Goal: Check status: Check status

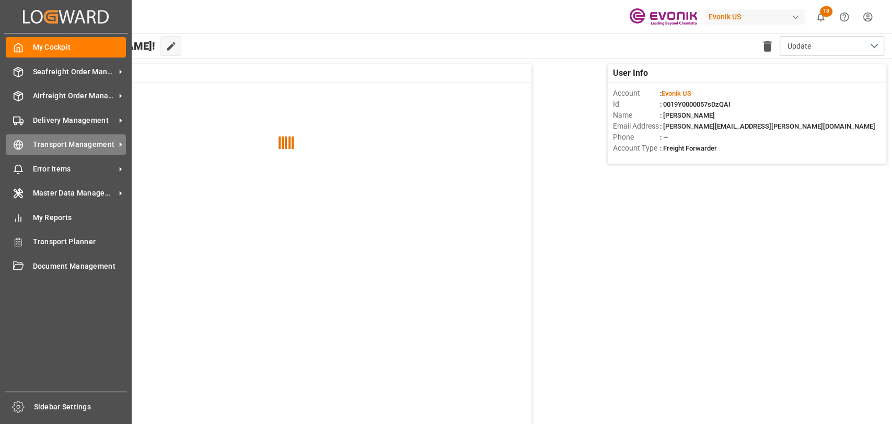
click at [18, 141] on icon at bounding box center [19, 145] width 4 height 9
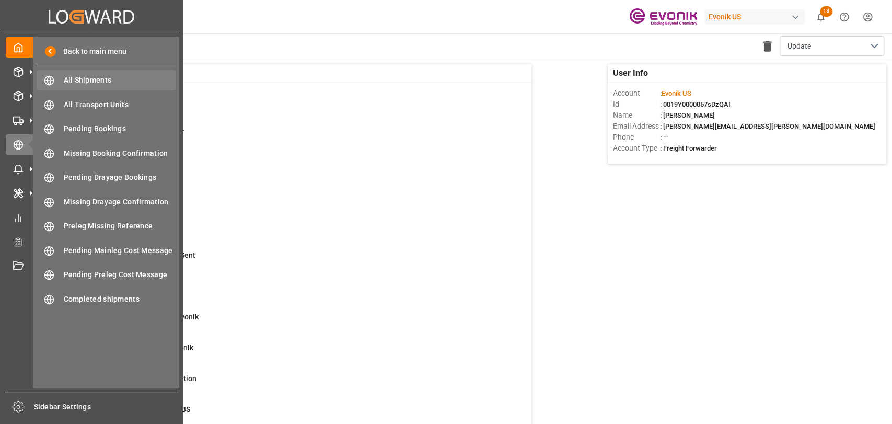
click at [83, 85] on div "All Shipments All Shipments" at bounding box center [106, 80] width 139 height 20
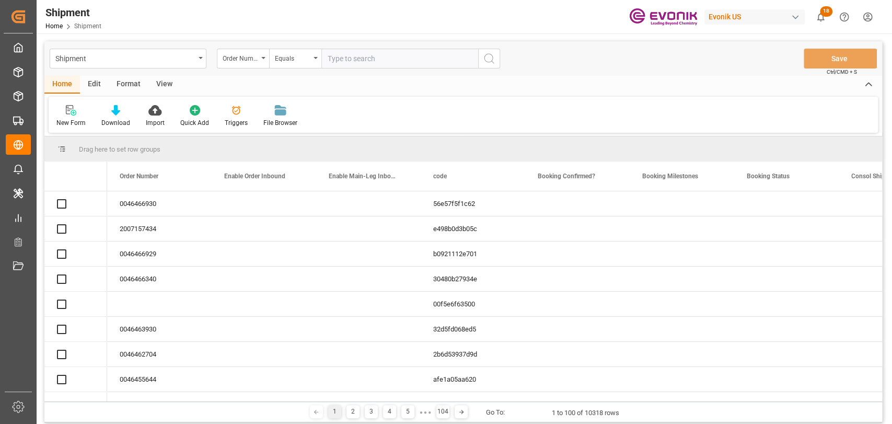
click at [137, 83] on div "Format" at bounding box center [129, 85] width 40 height 18
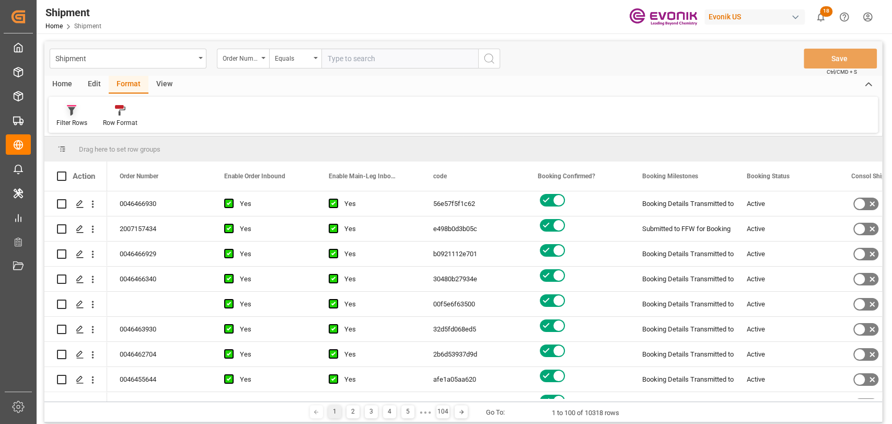
click at [57, 123] on div "Filter Rows" at bounding box center [71, 122] width 31 height 9
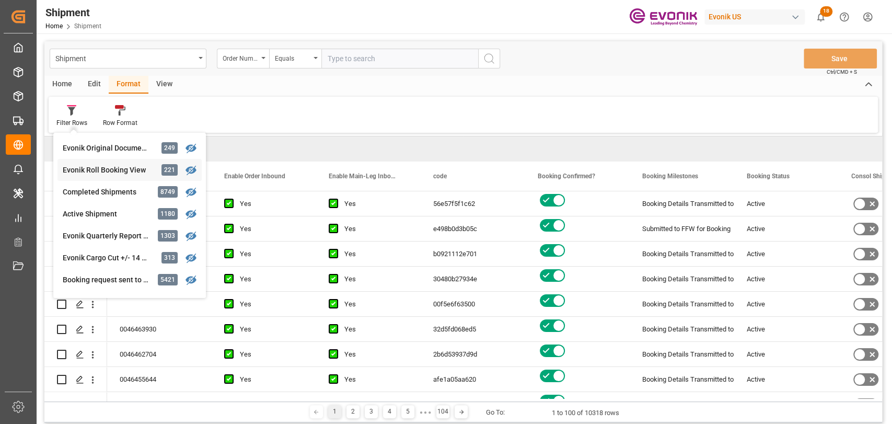
click at [81, 165] on div "Evonik Roll Booking View" at bounding box center [108, 170] width 91 height 11
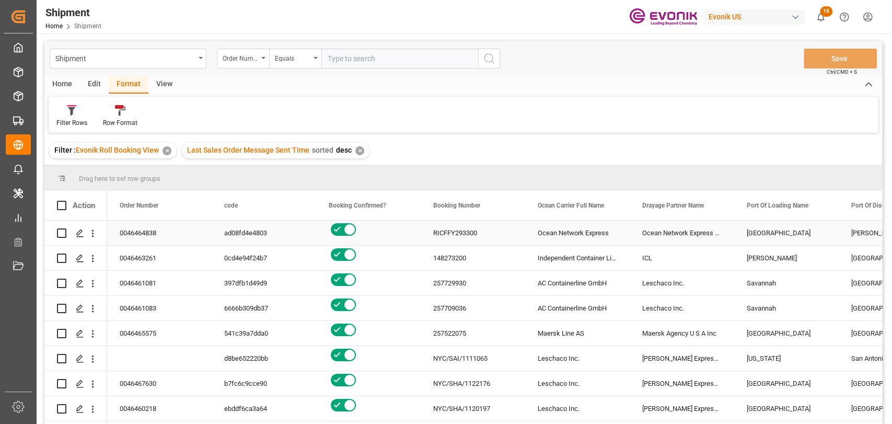
click at [630, 236] on div "Ocean Network Express PTE Ltd" at bounding box center [682, 233] width 105 height 25
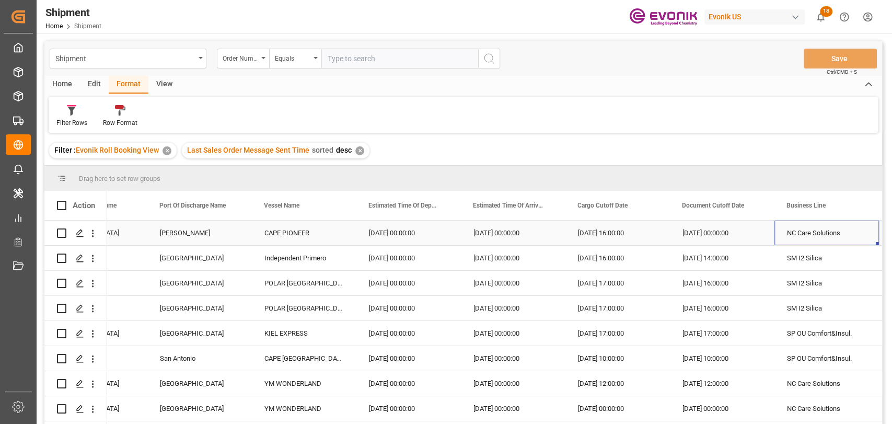
scroll to position [0, 797]
